Goal: Entertainment & Leisure: Browse casually

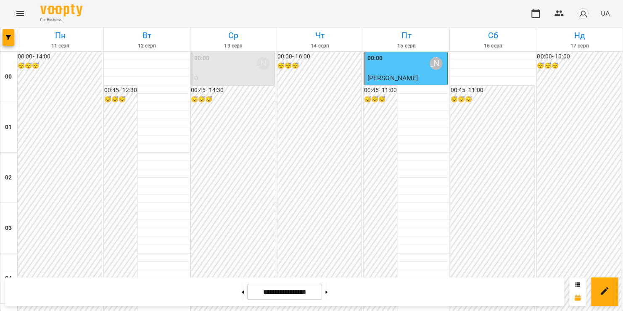
scroll to position [889, 0]
click at [22, 15] on icon "Menu" at bounding box center [20, 13] width 8 height 5
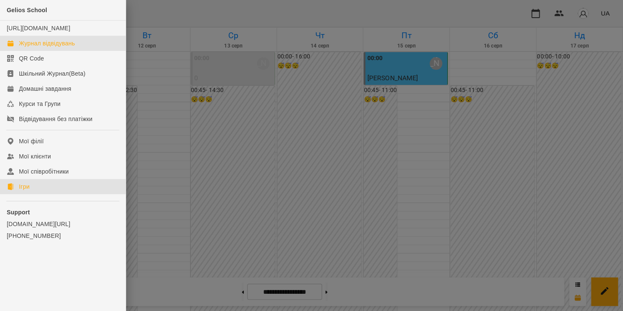
click at [43, 194] on link "Ігри" at bounding box center [63, 186] width 126 height 15
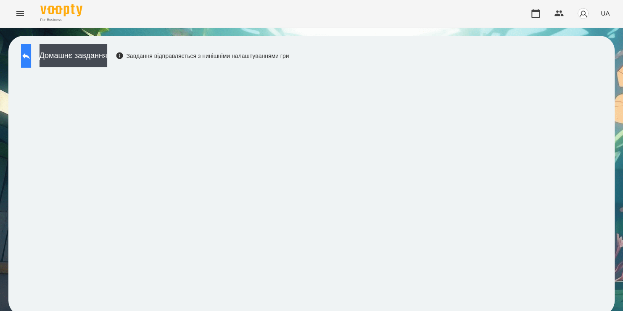
click at [31, 62] on button at bounding box center [26, 56] width 10 height 24
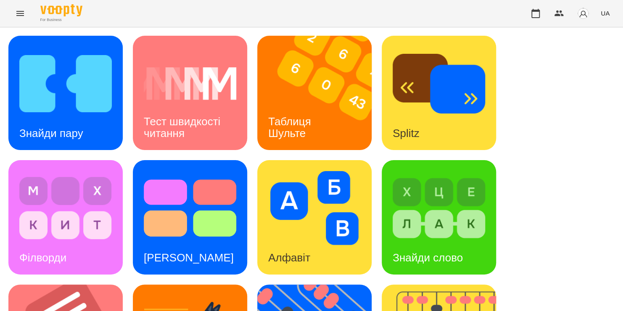
scroll to position [286, 0]
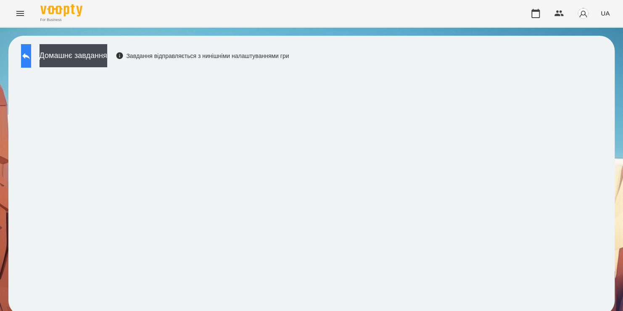
click at [31, 54] on icon at bounding box center [26, 56] width 10 height 10
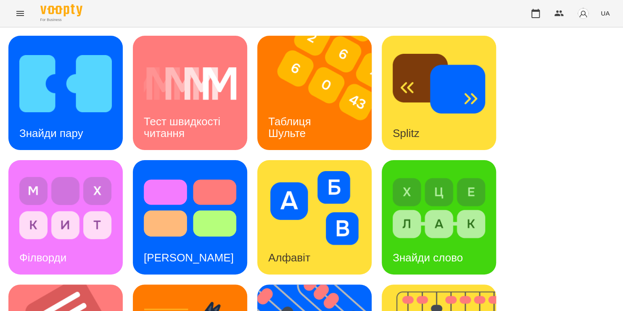
scroll to position [201, 0]
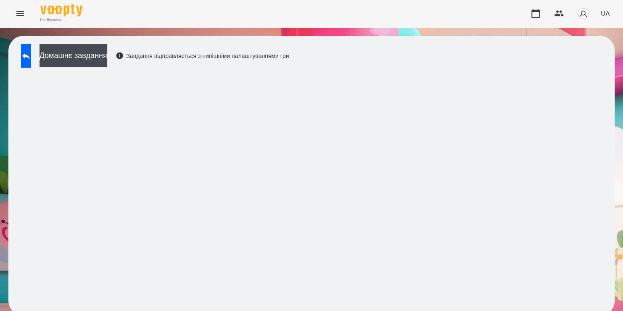
scroll to position [4, 0]
click at [31, 57] on button at bounding box center [26, 56] width 10 height 24
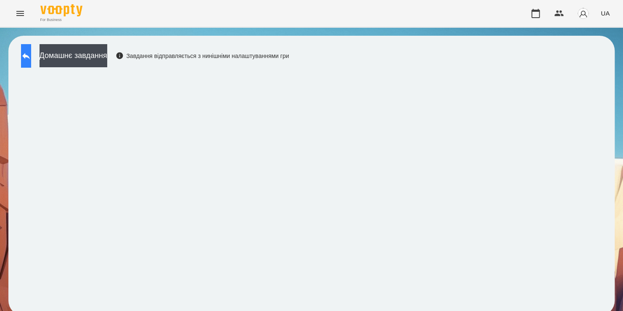
click at [26, 56] on button at bounding box center [26, 56] width 10 height 24
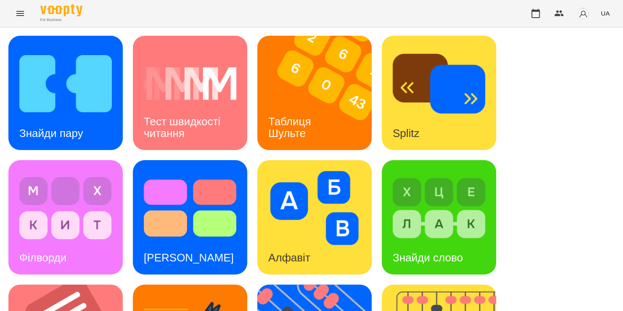
scroll to position [312, 0]
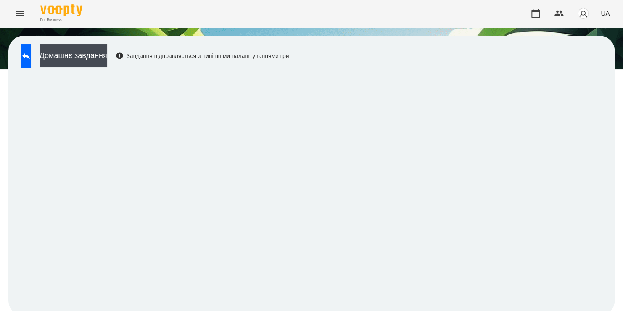
scroll to position [1, 0]
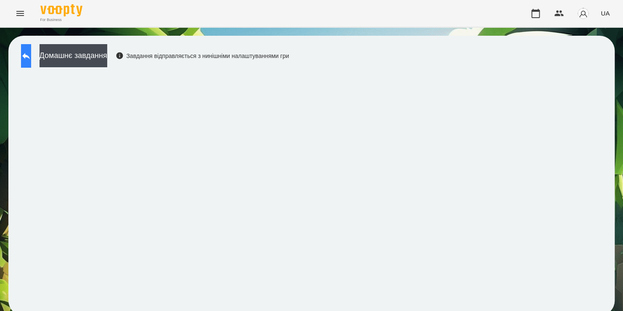
click at [31, 53] on icon at bounding box center [26, 56] width 10 height 10
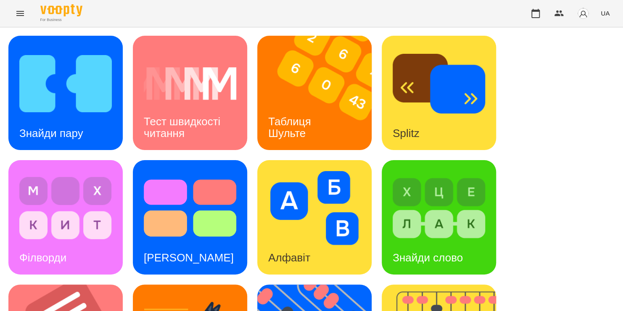
scroll to position [320, 0]
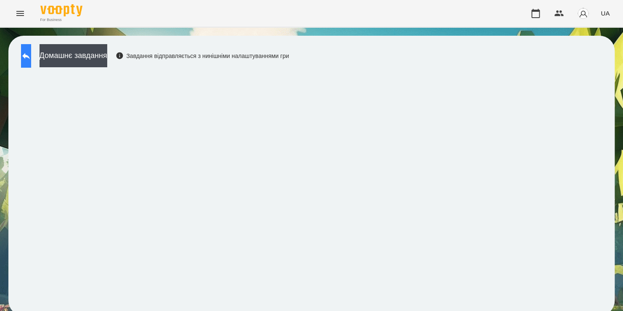
click at [29, 48] on button at bounding box center [26, 56] width 10 height 24
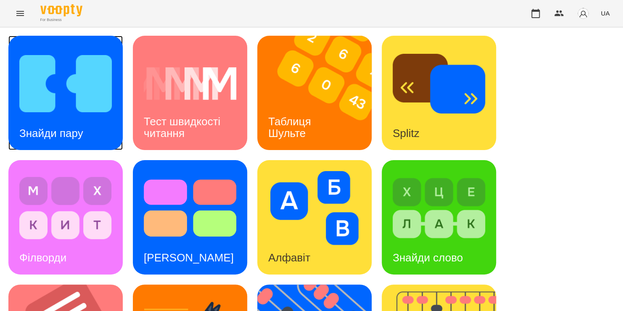
click at [93, 138] on div "Знайди пару" at bounding box center [51, 133] width 86 height 33
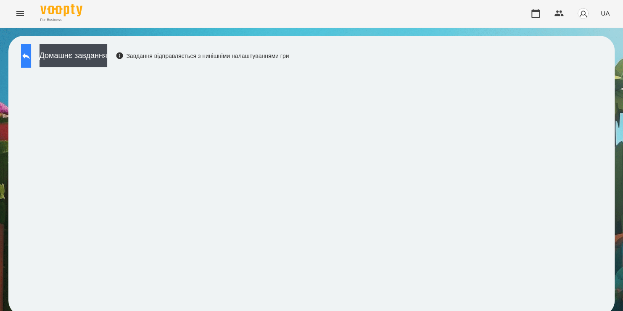
click at [30, 57] on icon at bounding box center [26, 56] width 8 height 6
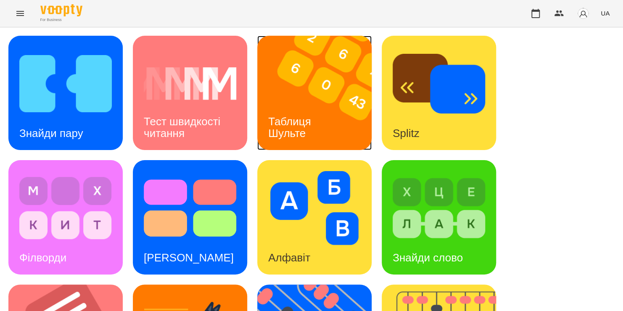
click at [300, 109] on div "Таблиця Шульте" at bounding box center [291, 127] width 68 height 45
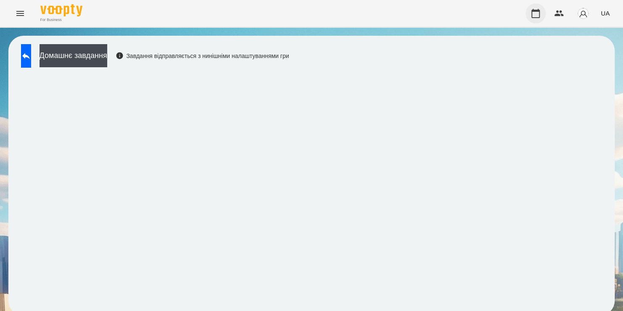
click at [534, 13] on icon "button" at bounding box center [536, 13] width 10 height 10
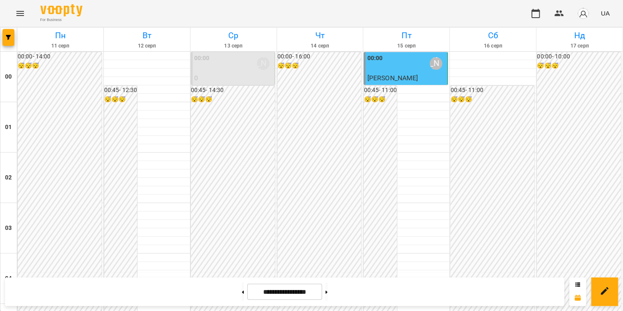
scroll to position [977, 0]
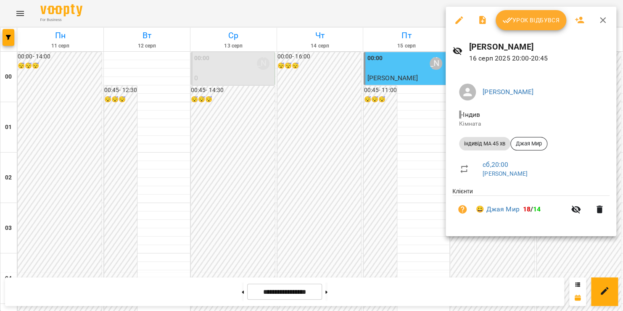
click at [534, 25] on button "Урок відбувся" at bounding box center [531, 20] width 71 height 20
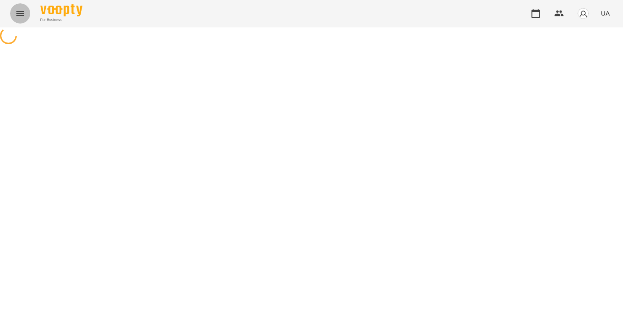
click at [16, 14] on icon "Menu" at bounding box center [20, 13] width 10 height 10
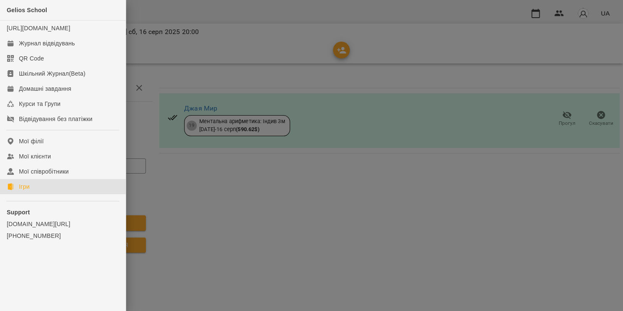
click at [26, 194] on link "Ігри" at bounding box center [63, 186] width 126 height 15
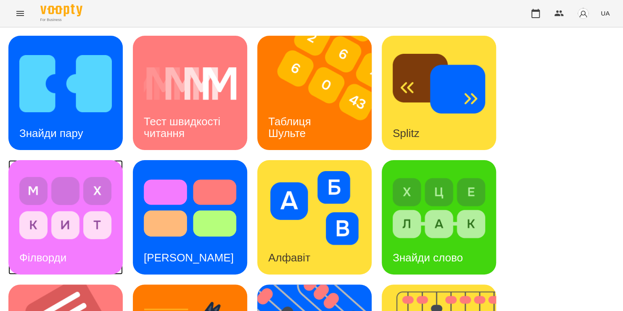
click at [66, 251] on h3 "Філворди" at bounding box center [42, 257] width 47 height 13
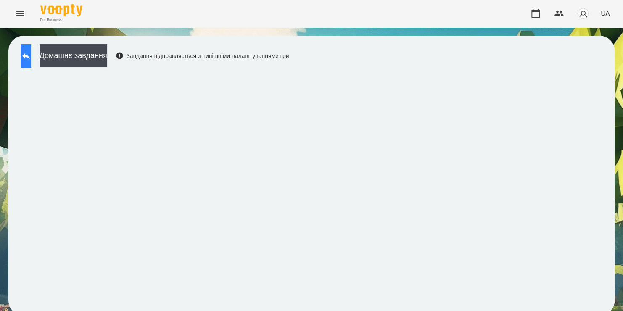
click at [31, 61] on button at bounding box center [26, 56] width 10 height 24
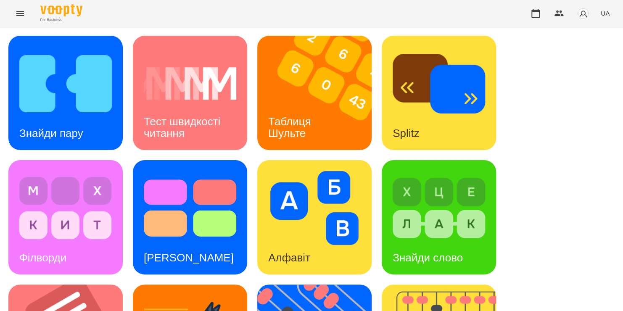
scroll to position [91, 0]
click at [58, 171] on img at bounding box center [65, 208] width 93 height 74
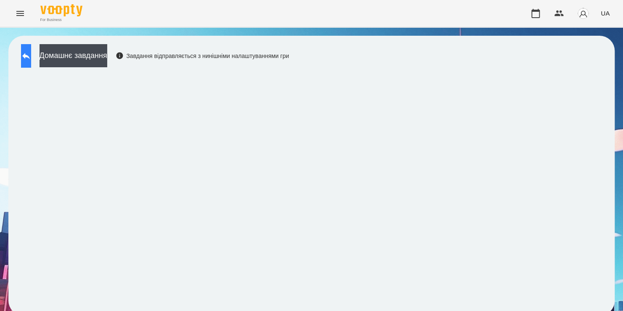
click at [31, 60] on button at bounding box center [26, 56] width 10 height 24
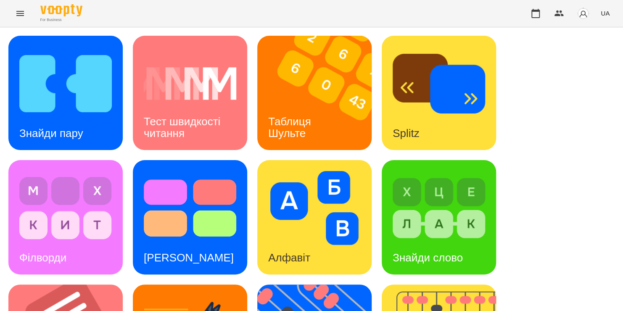
scroll to position [175, 0]
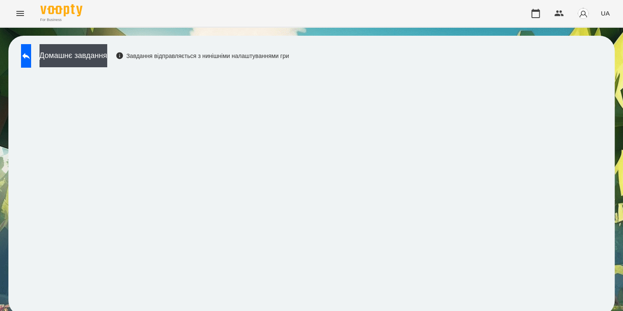
click at [19, 55] on div "Домашнє завдання Завдання відправляється з нинішніми налаштуваннями гри" at bounding box center [153, 58] width 272 height 28
click at [30, 57] on icon at bounding box center [26, 56] width 8 height 6
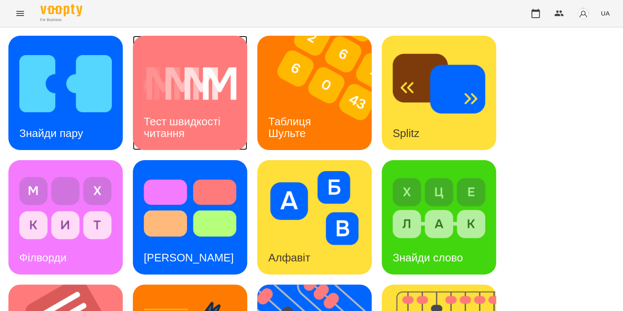
click at [185, 124] on h3 "Тест швидкості читання" at bounding box center [183, 127] width 79 height 24
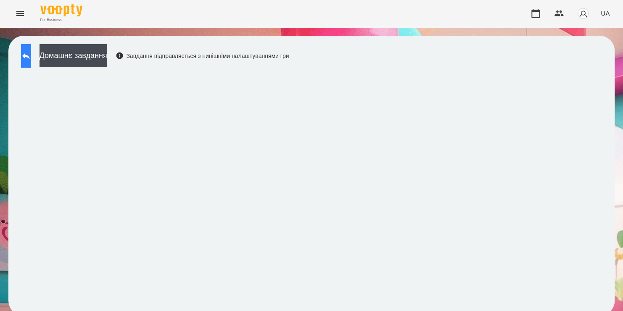
click at [31, 61] on button at bounding box center [26, 56] width 10 height 24
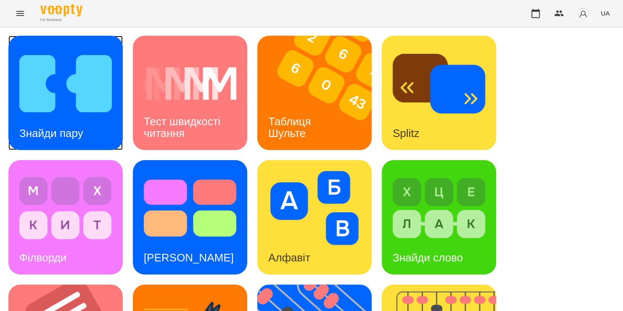
click at [36, 67] on img at bounding box center [65, 84] width 93 height 74
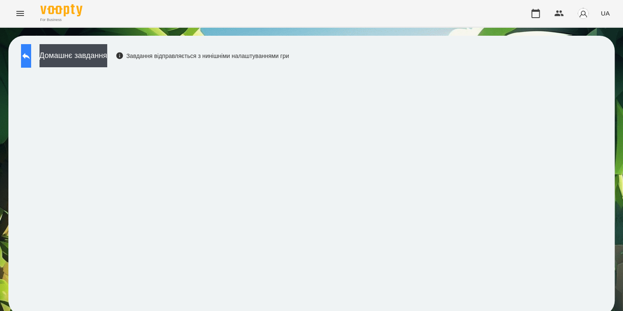
click at [30, 57] on icon at bounding box center [26, 56] width 8 height 6
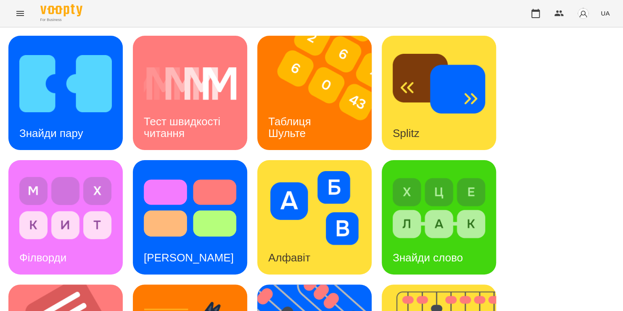
scroll to position [306, 0]
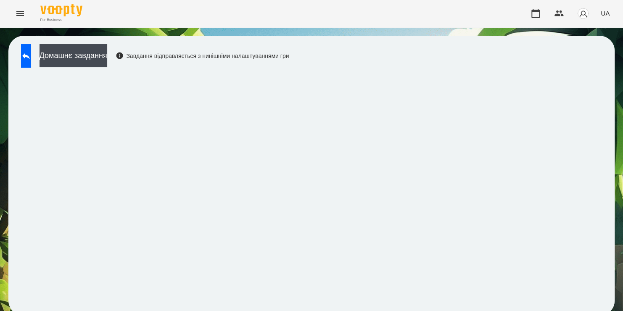
click at [411, 0] on div "For Business UA" at bounding box center [311, 13] width 623 height 27
click at [533, 11] on icon "button" at bounding box center [536, 13] width 8 height 9
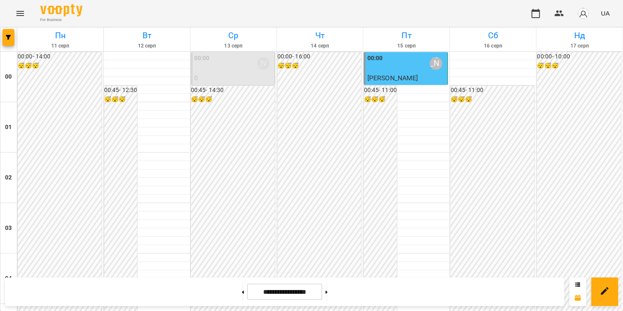
scroll to position [989, 0]
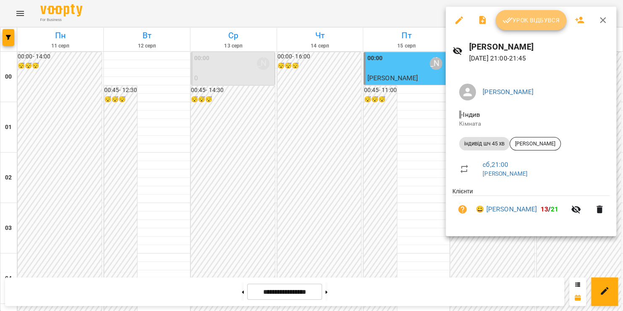
click at [531, 19] on span "Урок відбувся" at bounding box center [531, 20] width 57 height 10
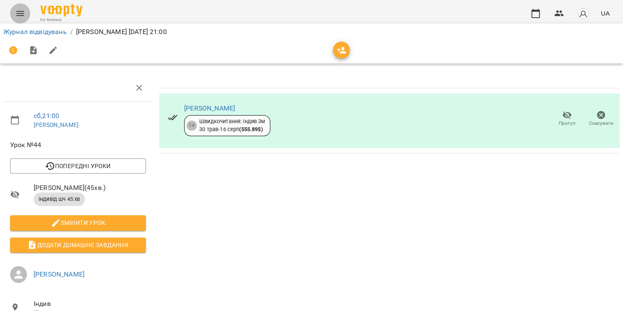
click at [16, 13] on icon "Menu" at bounding box center [20, 13] width 8 height 5
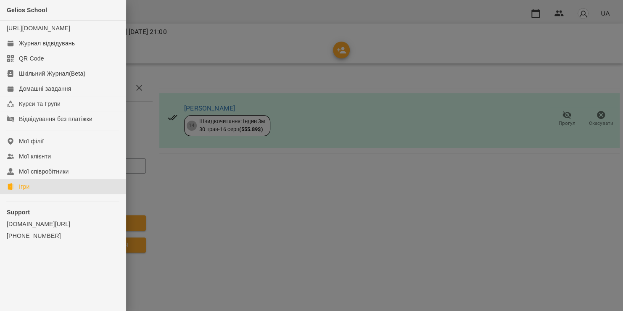
click at [27, 191] on div "Ігри" at bounding box center [24, 187] width 11 height 8
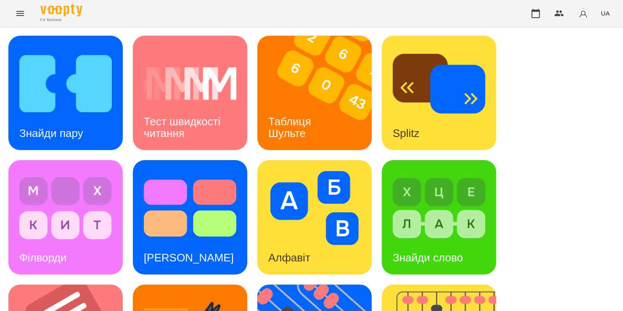
scroll to position [87, 0]
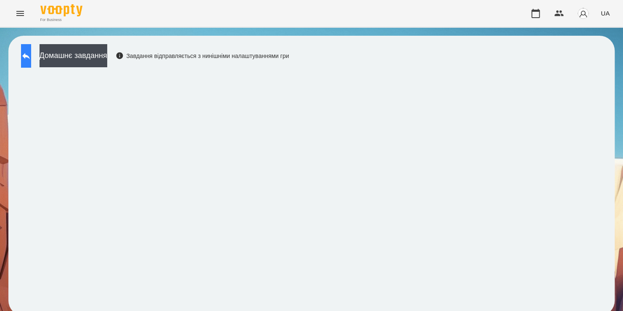
click at [31, 61] on button at bounding box center [26, 56] width 10 height 24
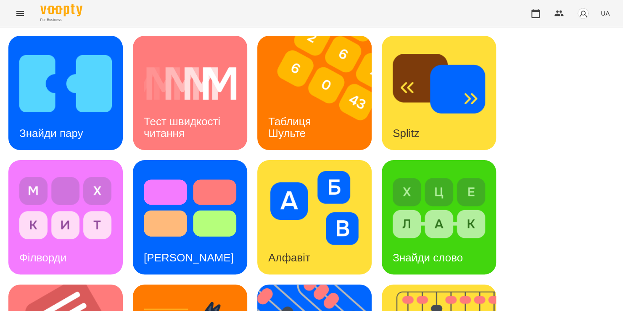
scroll to position [244, 0]
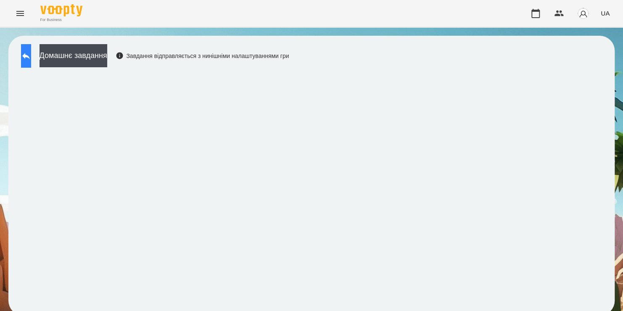
click at [31, 58] on icon at bounding box center [26, 56] width 10 height 10
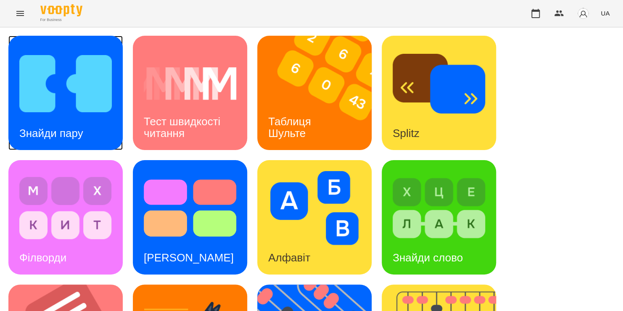
click at [102, 134] on div "Знайди пару" at bounding box center [65, 93] width 114 height 114
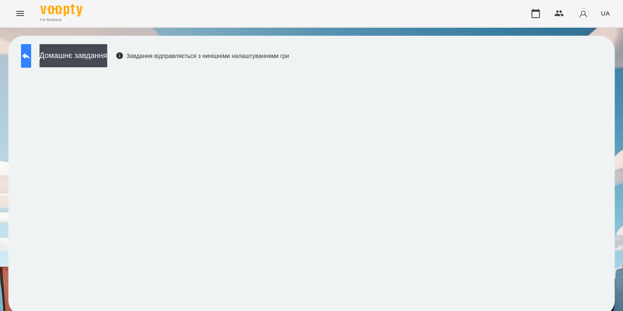
click at [31, 63] on button at bounding box center [26, 56] width 10 height 24
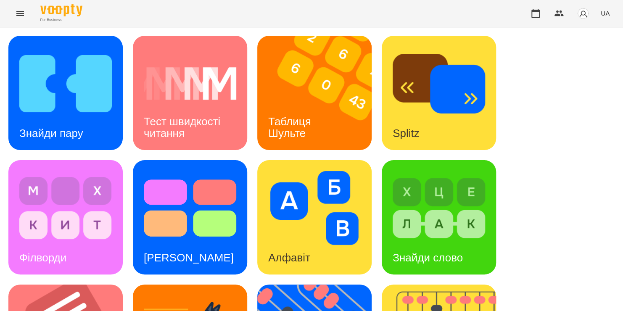
scroll to position [345, 0]
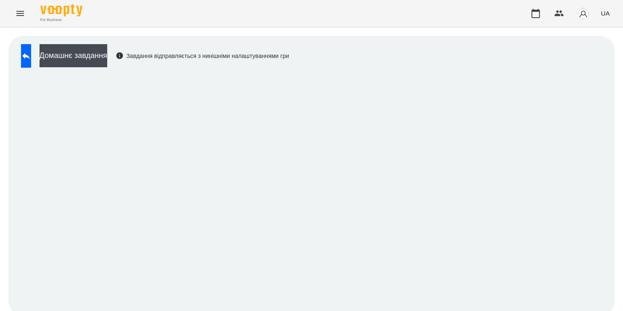
scroll to position [5, 0]
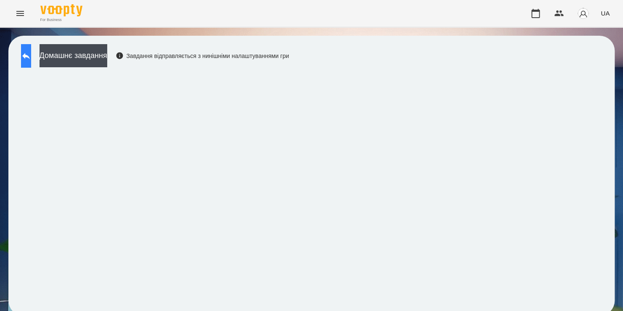
click at [24, 48] on button at bounding box center [26, 56] width 10 height 24
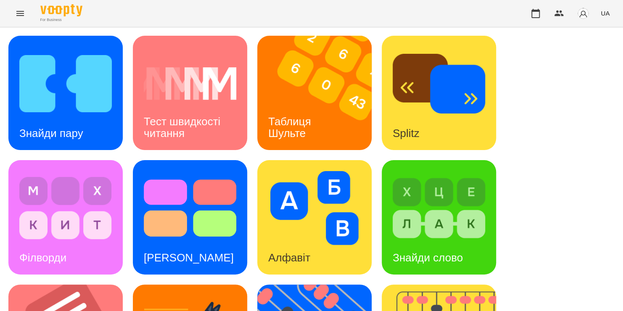
scroll to position [264, 0]
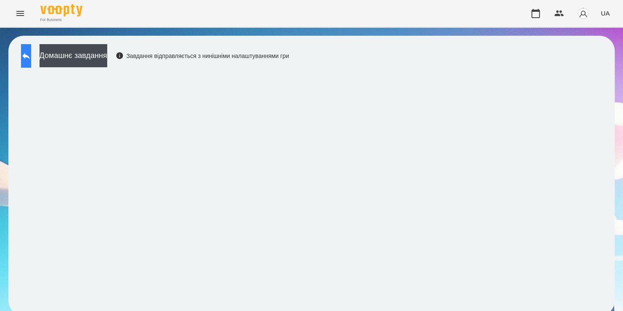
click at [27, 54] on button at bounding box center [26, 56] width 10 height 24
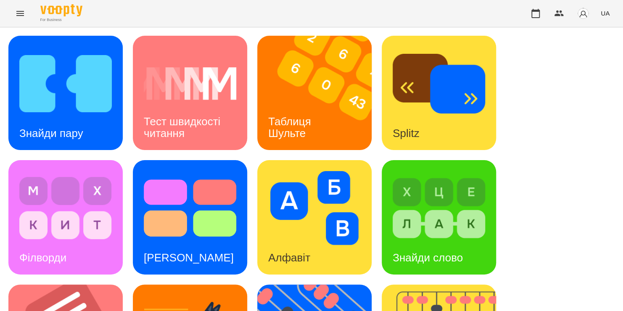
scroll to position [225, 0]
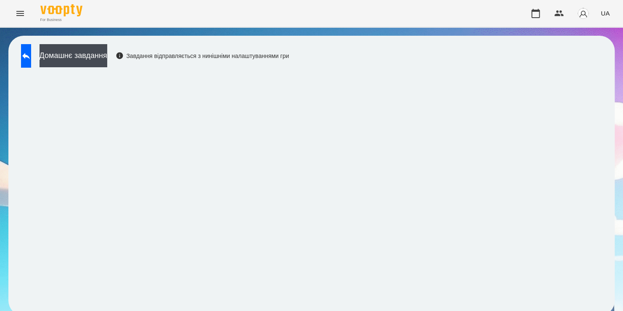
scroll to position [5, 0]
click at [31, 55] on icon at bounding box center [26, 56] width 10 height 10
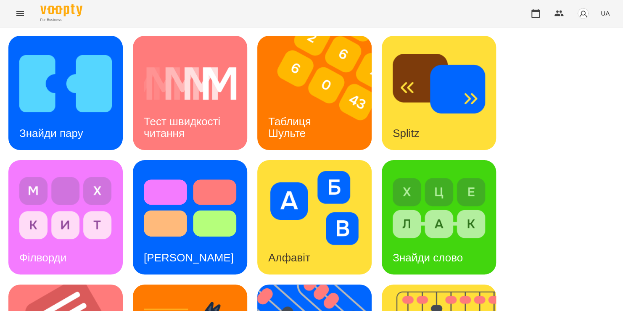
scroll to position [245, 0]
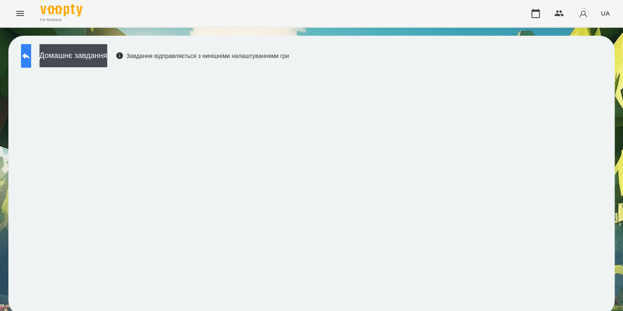
click at [29, 55] on icon at bounding box center [26, 56] width 10 height 10
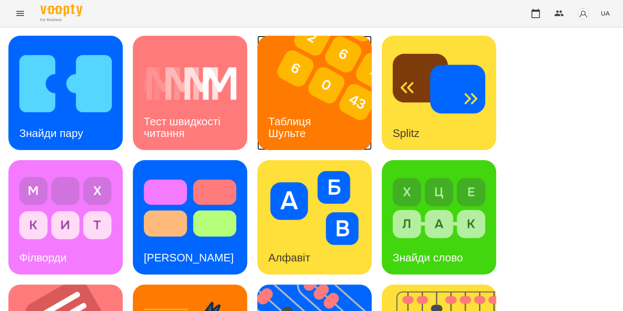
click at [286, 101] on img at bounding box center [319, 93] width 125 height 114
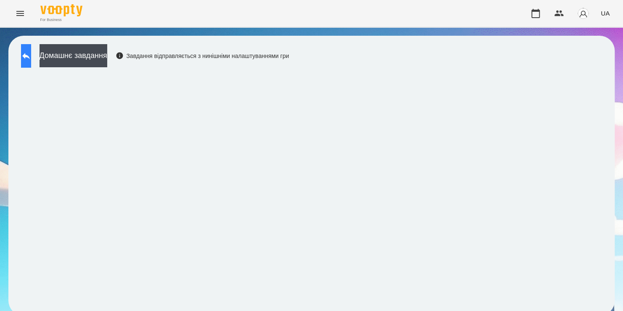
click at [31, 63] on button at bounding box center [26, 56] width 10 height 24
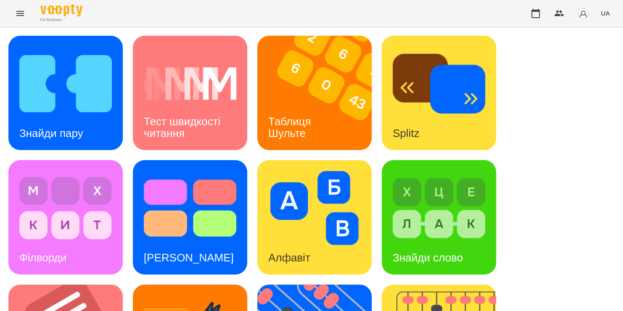
scroll to position [306, 0]
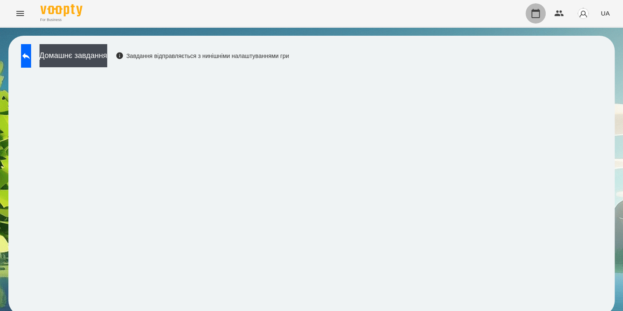
click at [533, 13] on icon "button" at bounding box center [536, 13] width 10 height 10
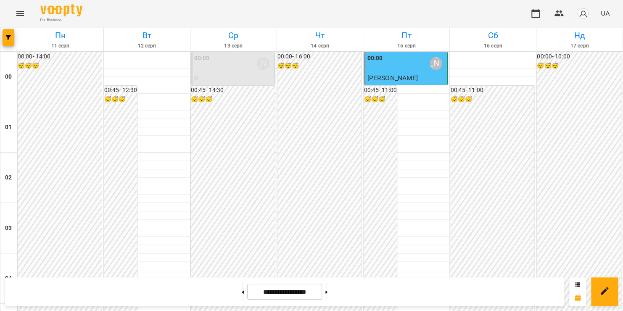
scroll to position [989, 0]
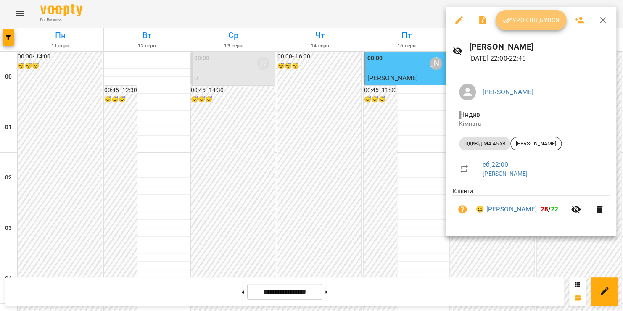
click at [531, 19] on span "Урок відбувся" at bounding box center [531, 20] width 57 height 10
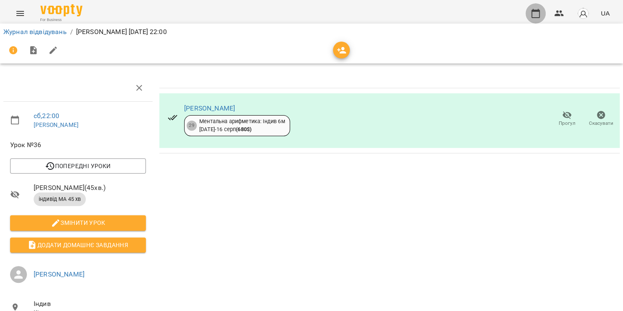
click at [536, 17] on icon "button" at bounding box center [536, 13] width 8 height 9
